Goal: Information Seeking & Learning: Learn about a topic

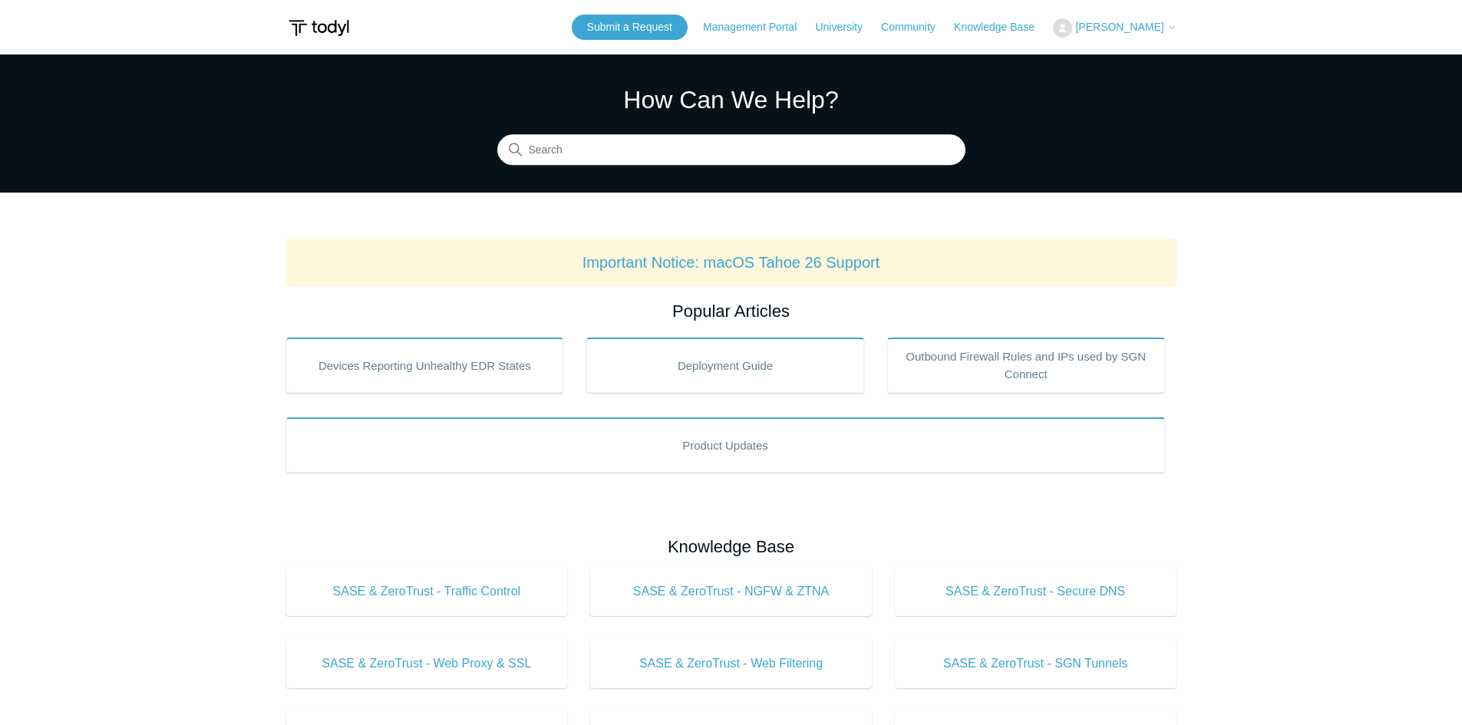
click at [1121, 19] on button "[PERSON_NAME]" at bounding box center [1114, 27] width 123 height 19
click at [1114, 57] on link "My Support Requests" at bounding box center [1129, 60] width 150 height 27
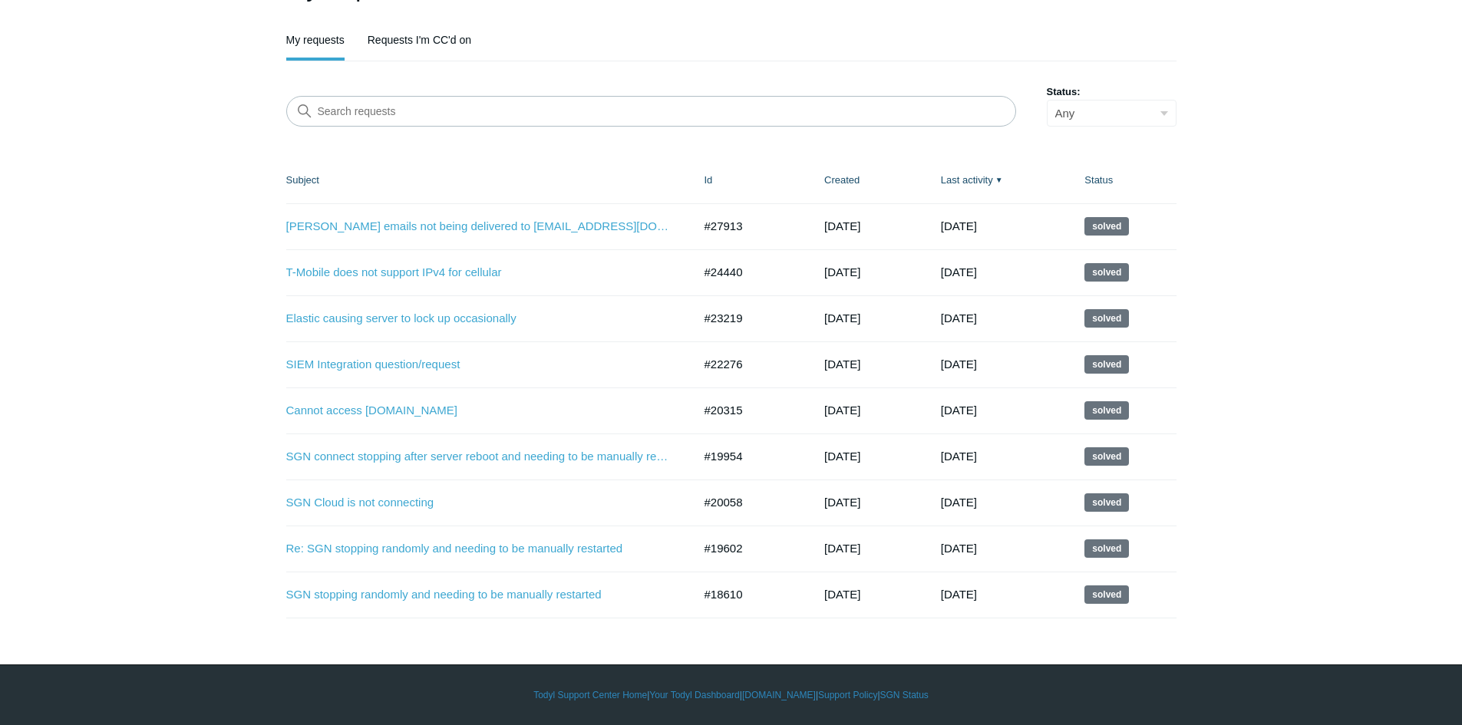
scroll to position [139, 0]
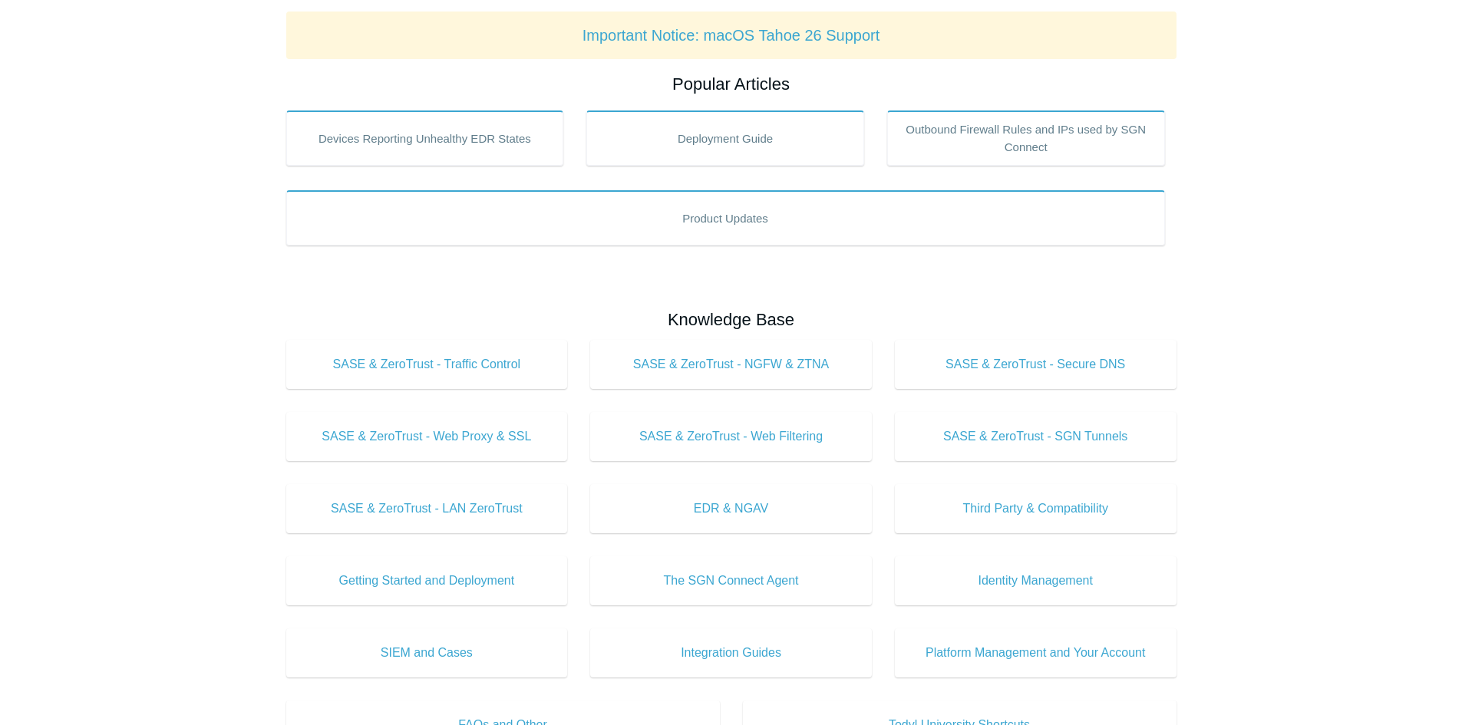
scroll to position [150, 0]
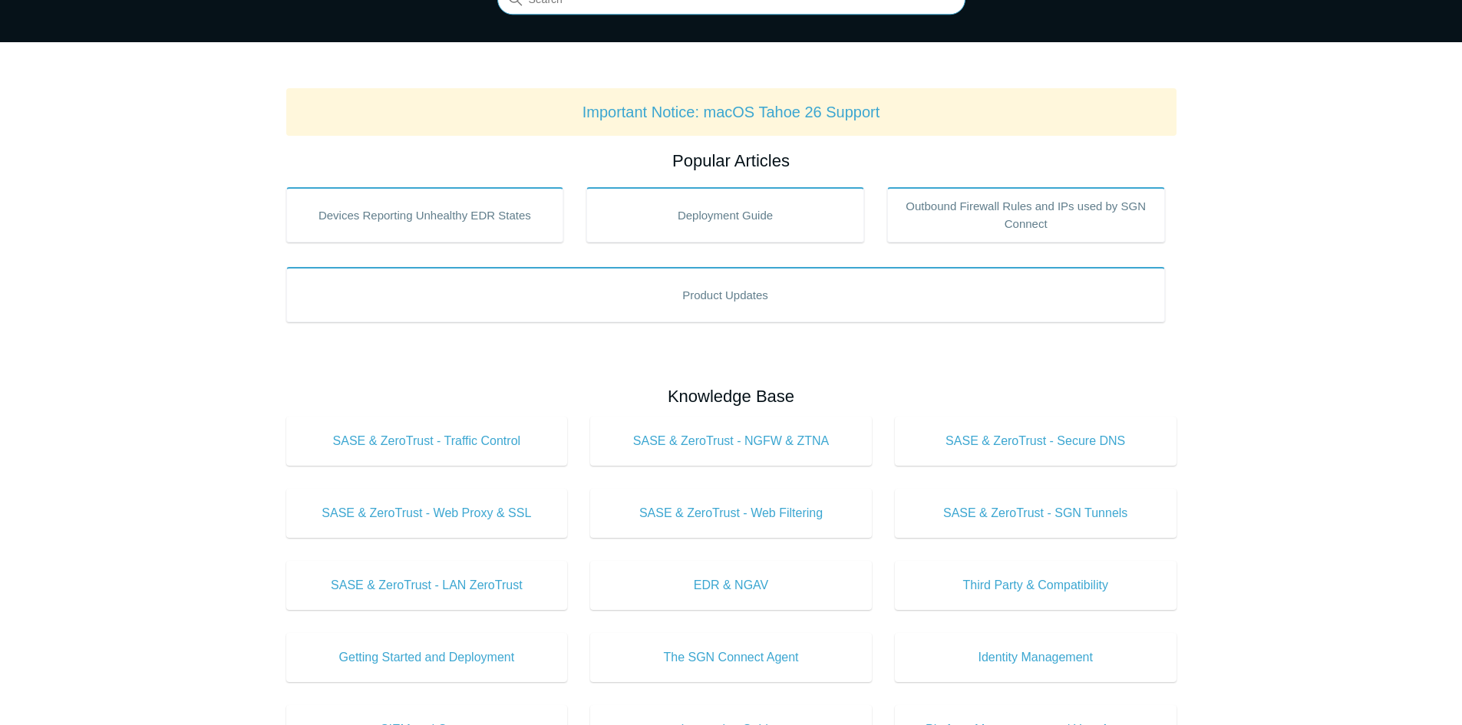
click at [573, 8] on input "Search" at bounding box center [731, 0] width 468 height 31
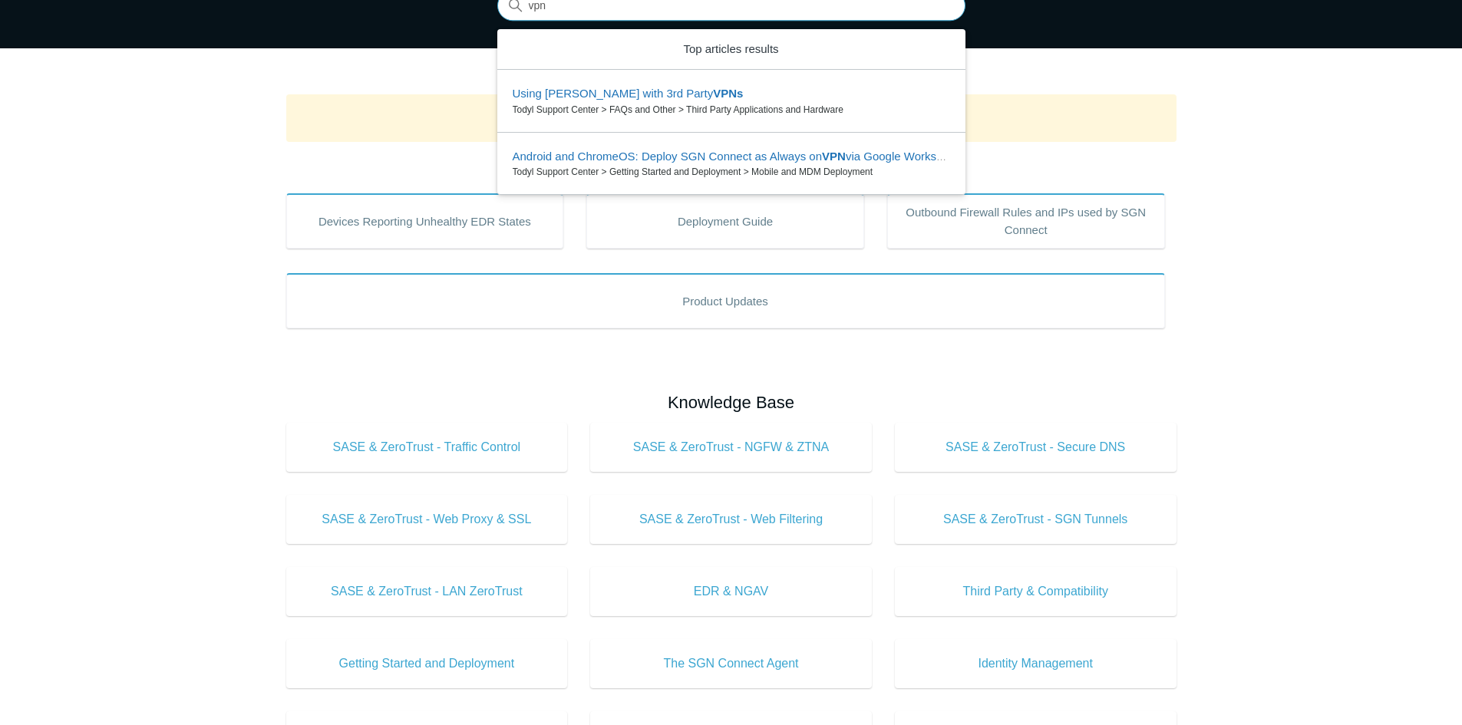
type input "vpn"
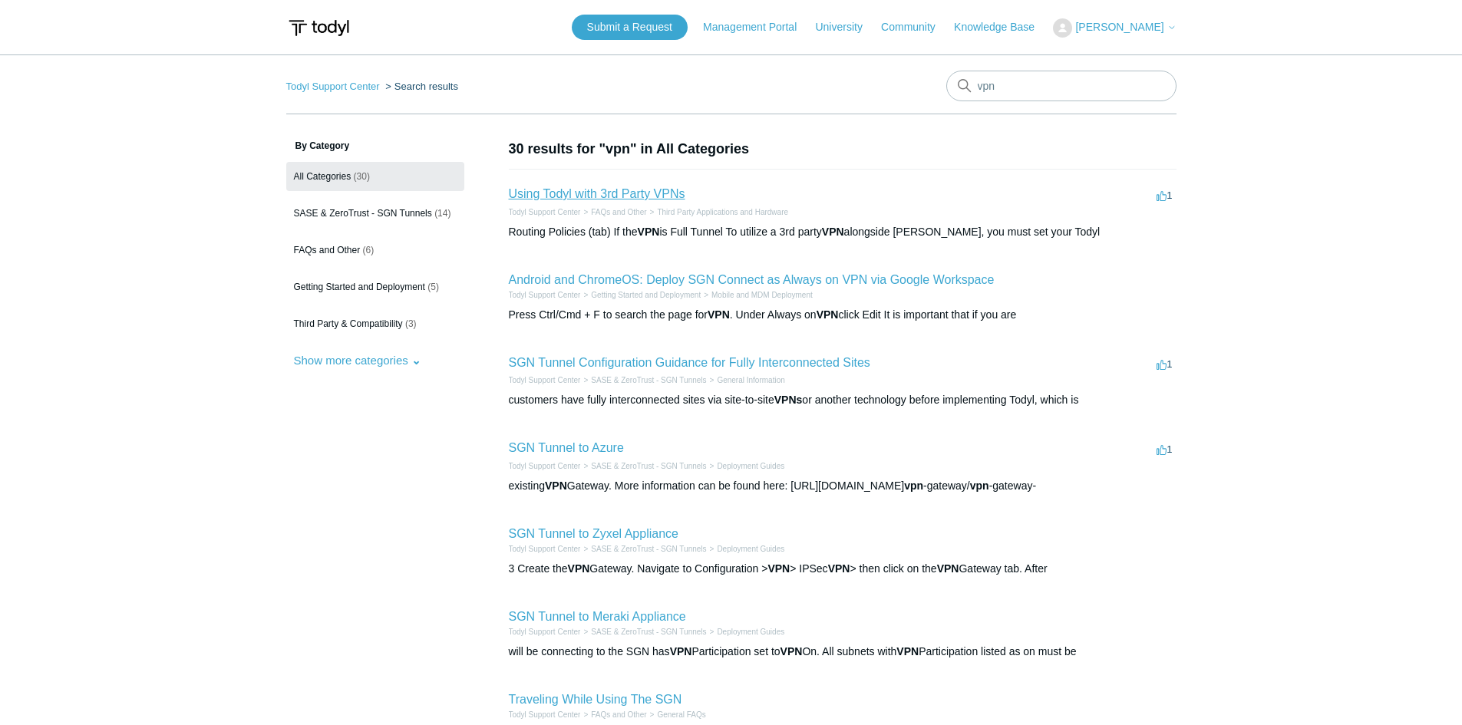
click at [673, 193] on link "Using Todyl with 3rd Party VPNs" at bounding box center [597, 193] width 177 height 13
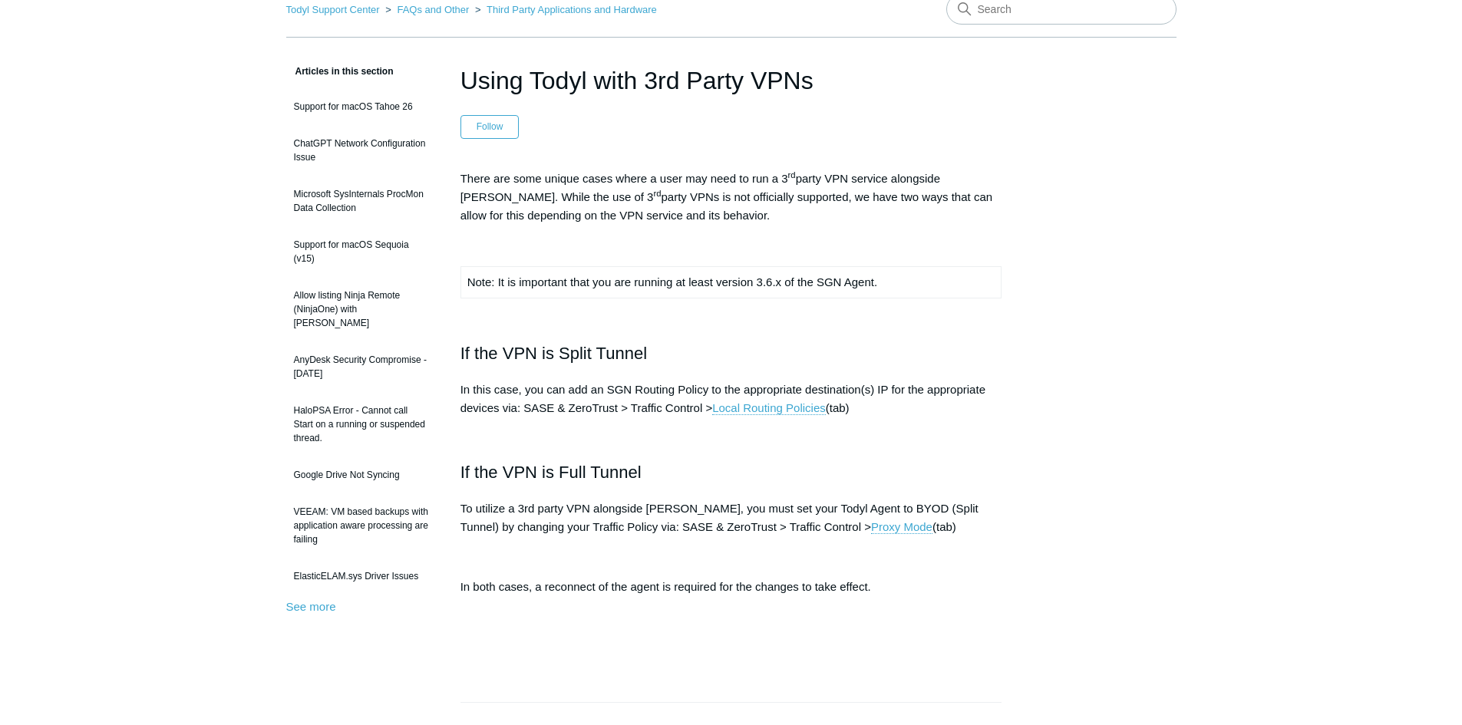
scroll to position [154, 0]
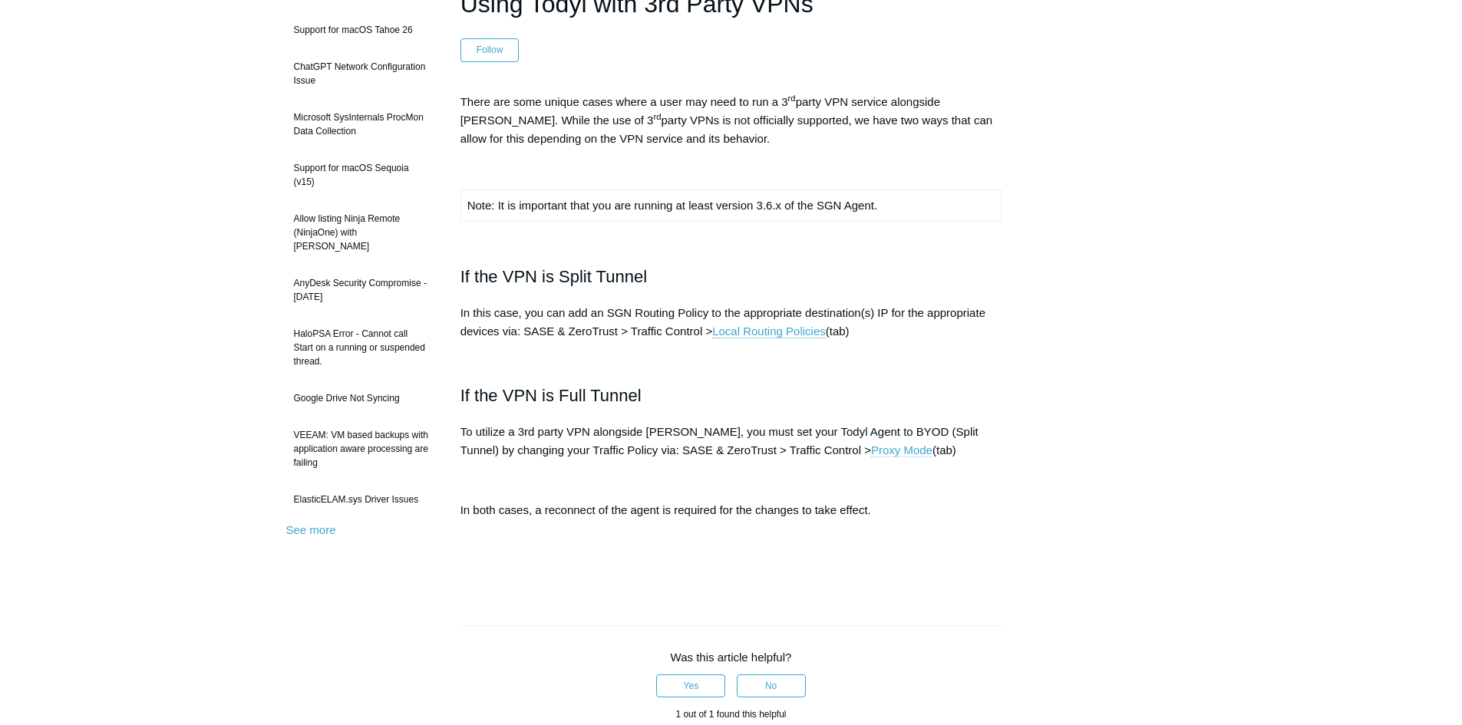
click at [871, 455] on link "Proxy Mode" at bounding box center [901, 451] width 61 height 14
